Goal: Task Accomplishment & Management: Use online tool/utility

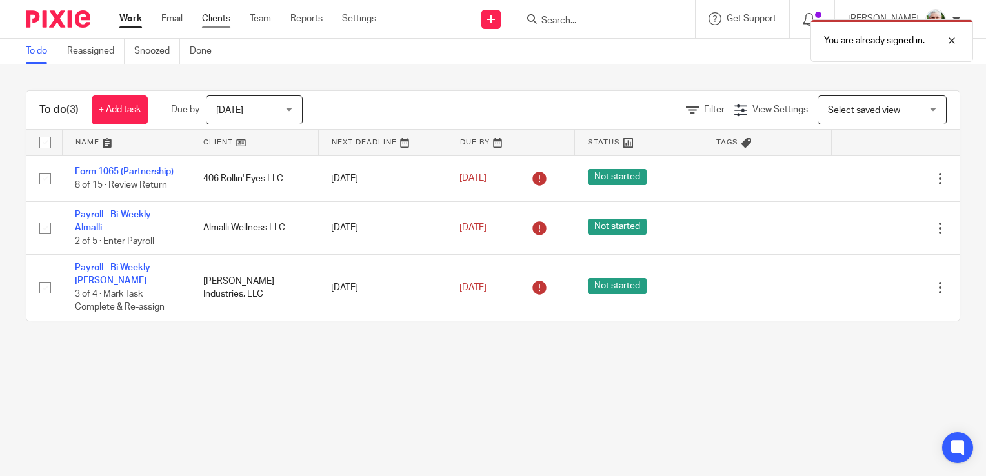
click at [214, 21] on link "Clients" at bounding box center [216, 18] width 28 height 13
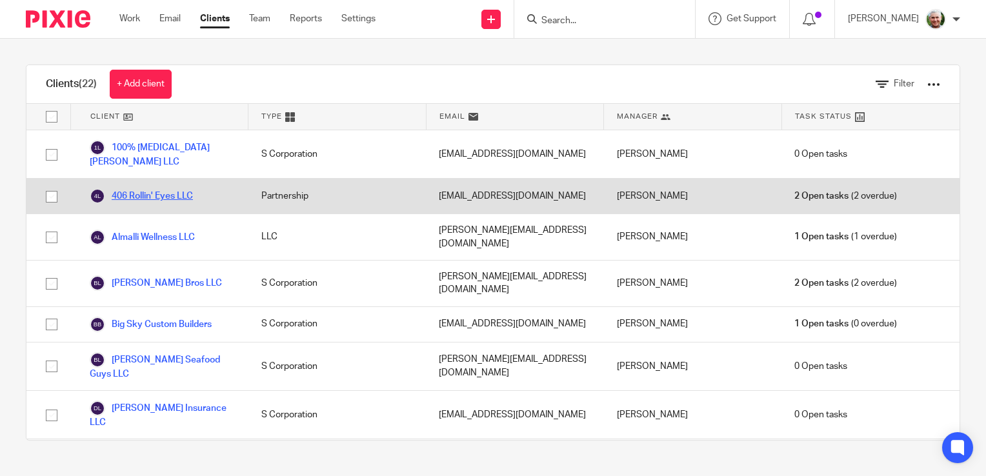
click at [149, 197] on link "406 Rollin' Eyes LLC" at bounding box center [141, 195] width 103 height 15
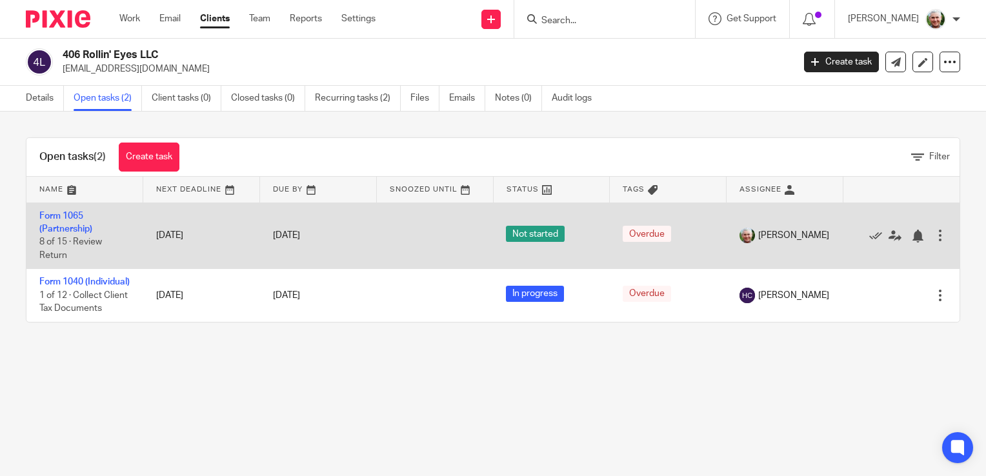
click at [51, 222] on td "Form 1065 (Partnership) 8 of 15 · Review Return" at bounding box center [84, 236] width 117 height 66
click at [51, 214] on link "Form 1065 (Partnership)" at bounding box center [65, 223] width 53 height 22
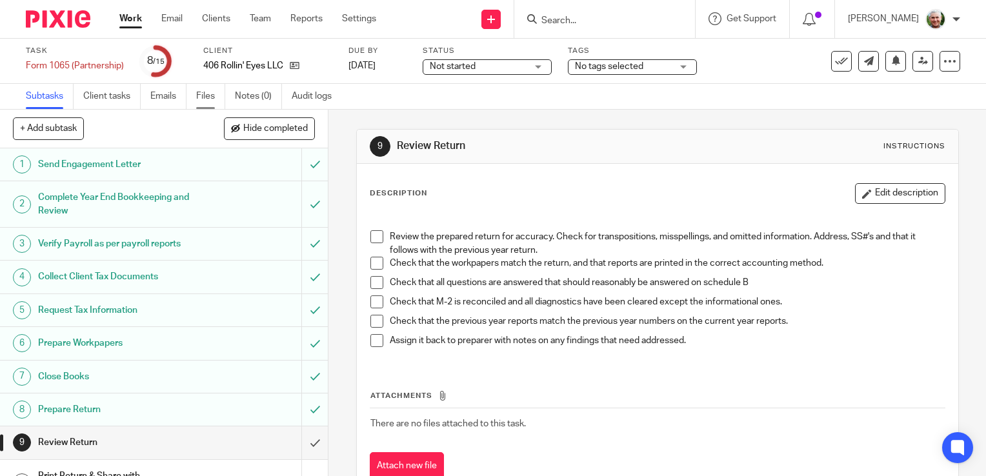
click at [205, 97] on link "Files" at bounding box center [210, 96] width 29 height 25
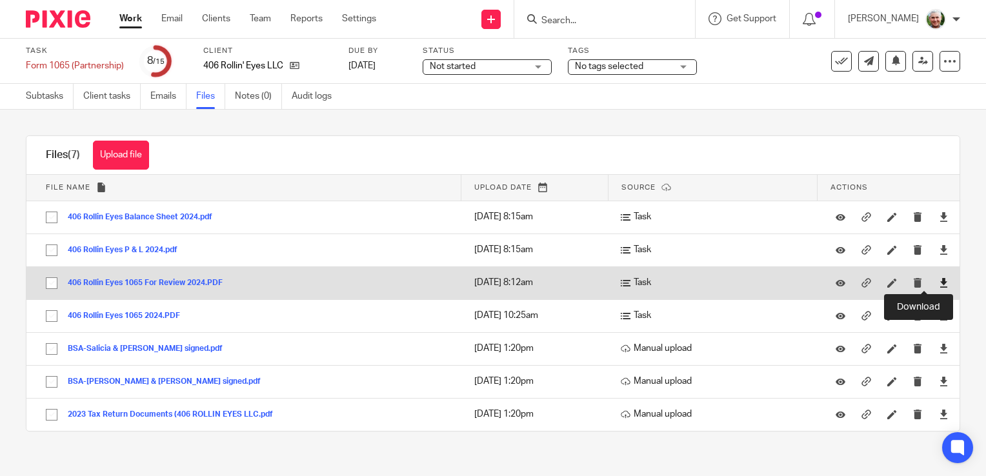
click at [939, 282] on icon at bounding box center [944, 283] width 10 height 10
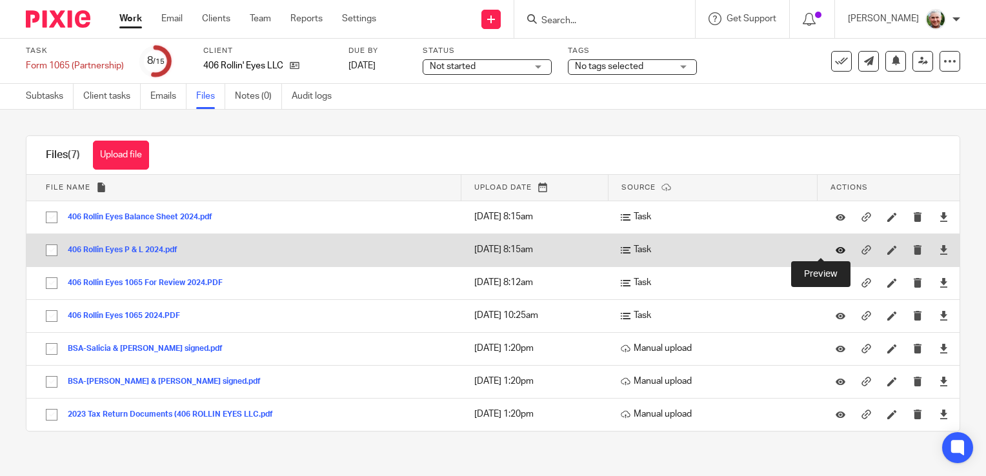
click at [835, 248] on icon at bounding box center [840, 250] width 10 height 10
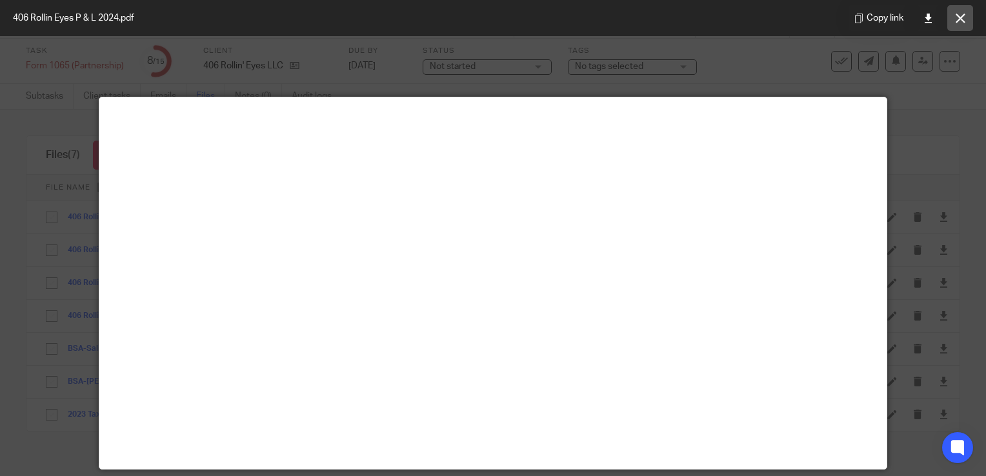
click at [958, 17] on icon at bounding box center [960, 19] width 10 height 10
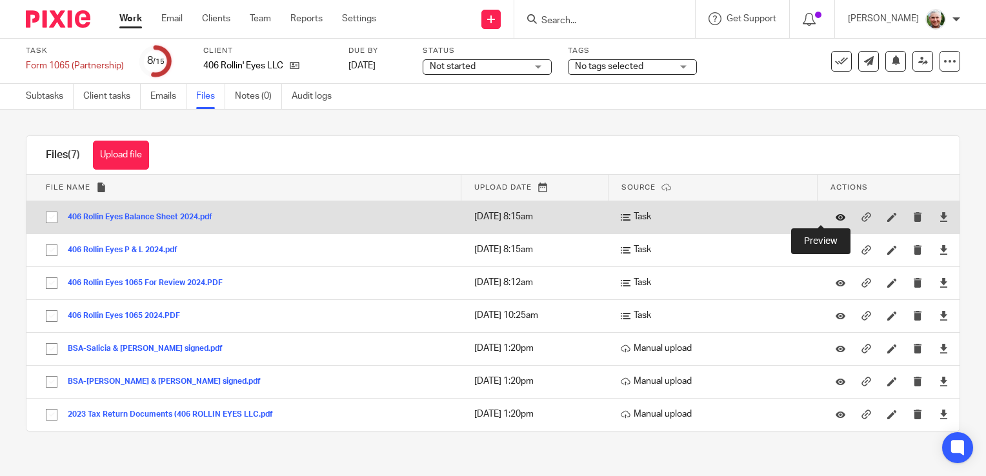
click at [835, 215] on icon at bounding box center [840, 217] width 10 height 10
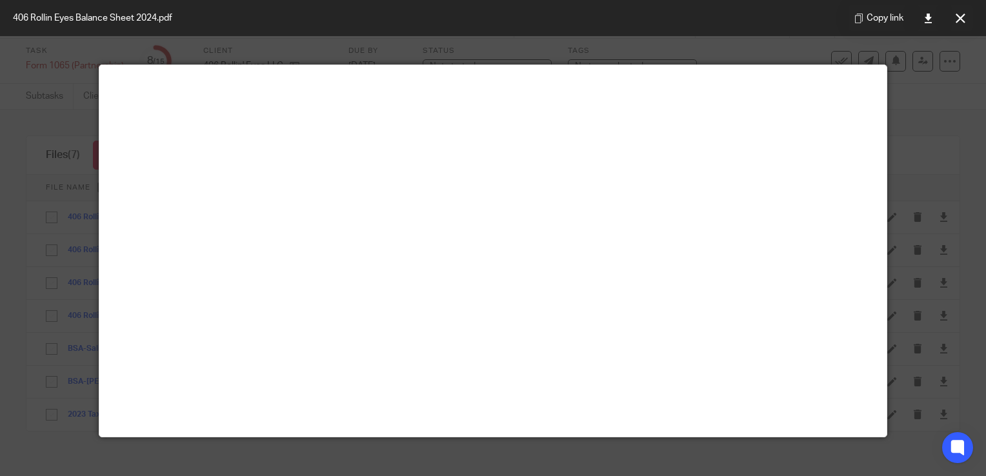
scroll to position [33, 0]
click at [963, 17] on icon at bounding box center [960, 19] width 10 height 10
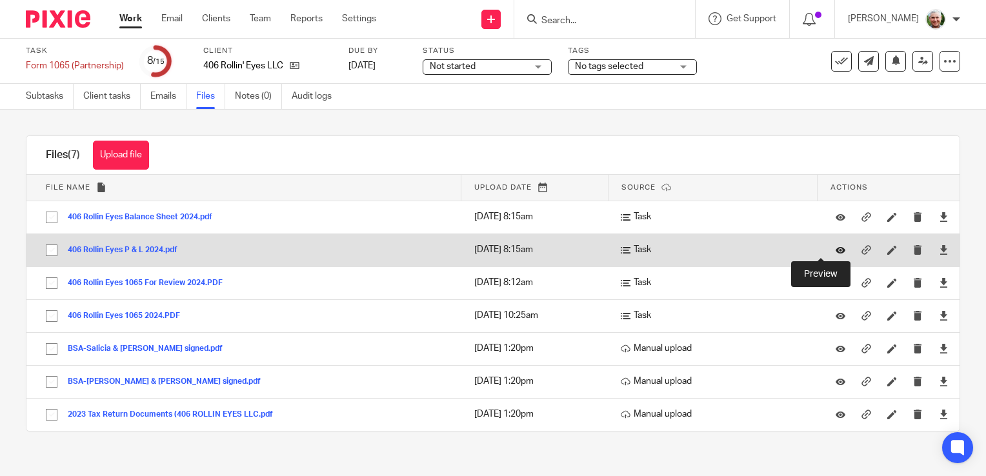
click at [835, 249] on icon at bounding box center [840, 250] width 10 height 10
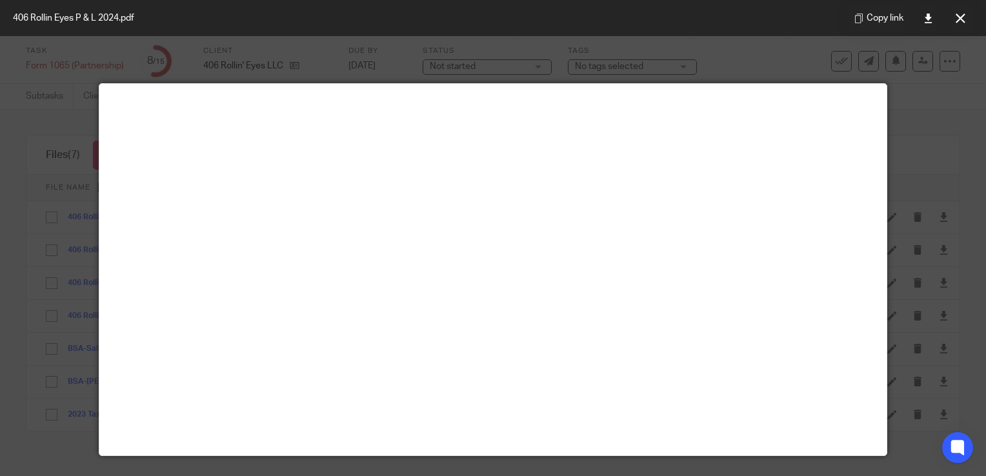
scroll to position [6, 0]
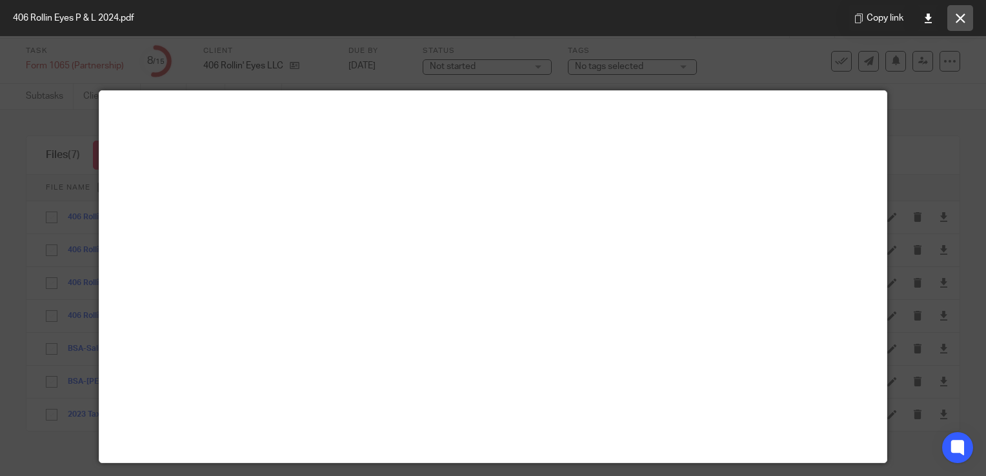
click at [959, 17] on icon at bounding box center [960, 19] width 10 height 10
